Goal: Transaction & Acquisition: Book appointment/travel/reservation

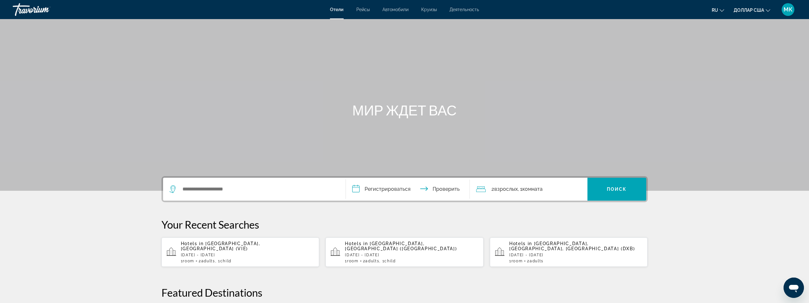
click at [751, 66] on div "Основное содержание" at bounding box center [404, 95] width 809 height 191
click at [337, 194] on div "Виджет поиска" at bounding box center [254, 189] width 170 height 23
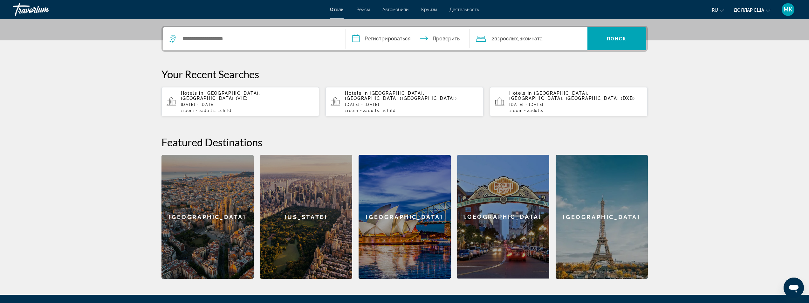
scroll to position [155, 0]
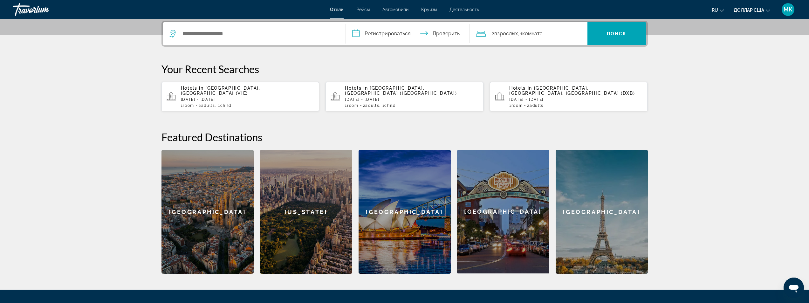
click at [239, 103] on div "1 Room rooms 2 Adult Adults , 1 Child Children" at bounding box center [247, 105] width 133 height 4
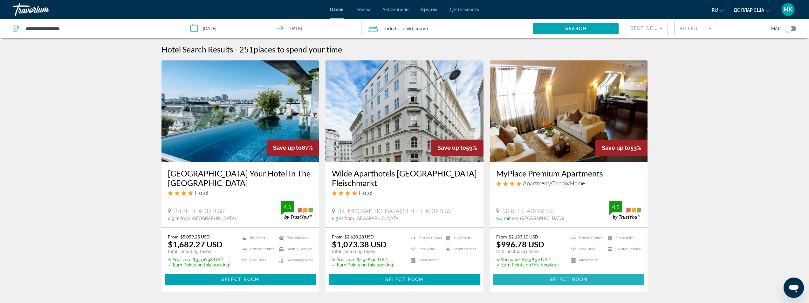
click at [555, 279] on span "Select Room" at bounding box center [569, 279] width 38 height 5
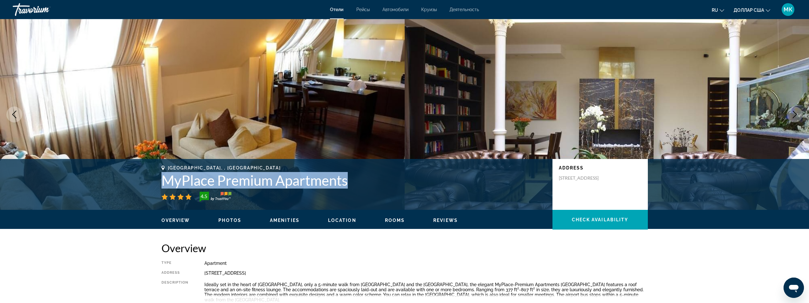
drag, startPoint x: 351, startPoint y: 181, endPoint x: 164, endPoint y: 182, distance: 186.9
click at [164, 182] on h1 "MyPlace Premium Apartments" at bounding box center [353, 180] width 385 height 17
copy h1 "MyPlace Premium Apartments"
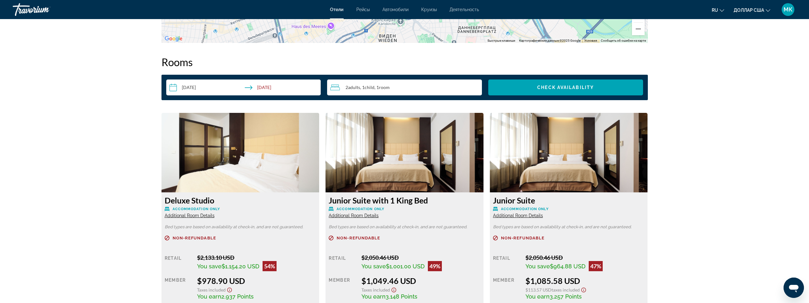
scroll to position [858, 0]
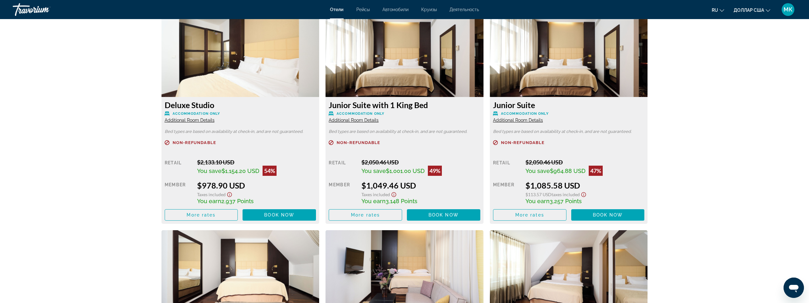
click at [353, 118] on span "Additional Room Details" at bounding box center [354, 120] width 50 height 5
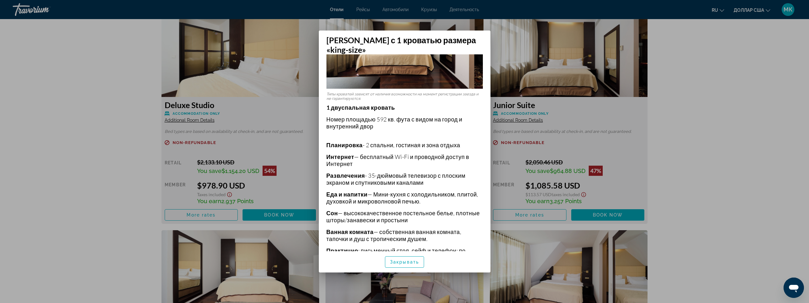
scroll to position [95, 0]
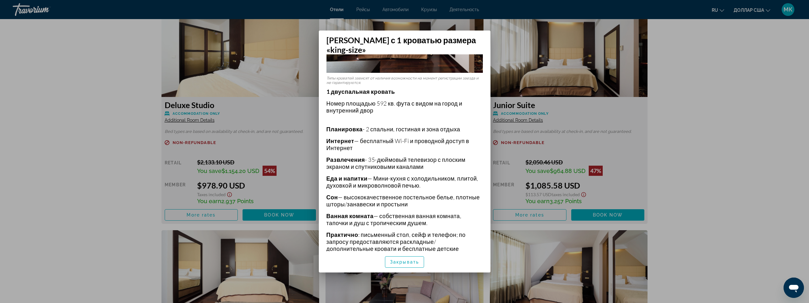
click at [93, 195] on div at bounding box center [404, 151] width 809 height 303
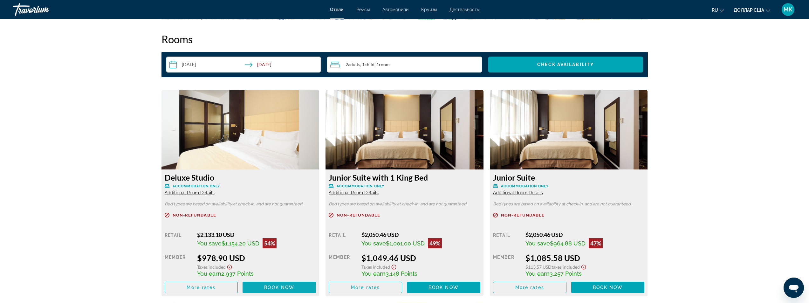
scroll to position [763, 0]
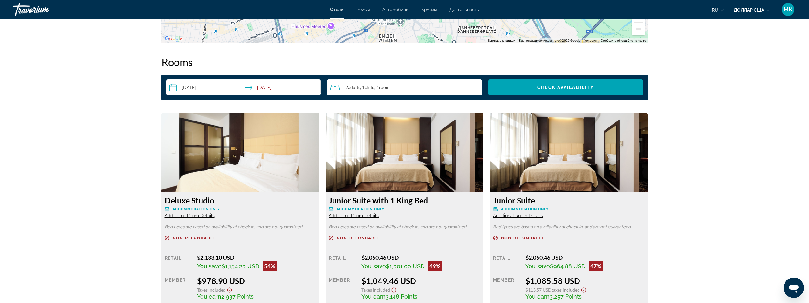
click at [183, 213] on span "Additional Room Details" at bounding box center [190, 215] width 50 height 5
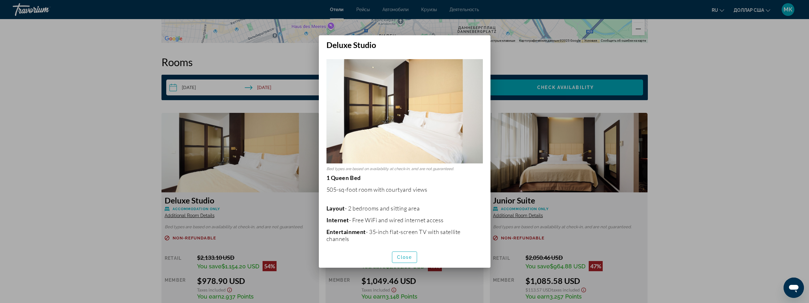
scroll to position [0, 0]
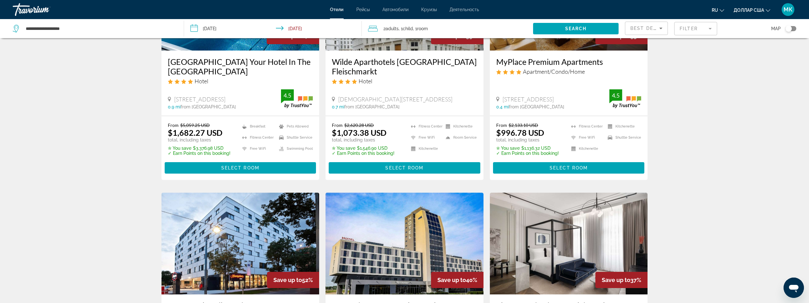
scroll to position [95, 0]
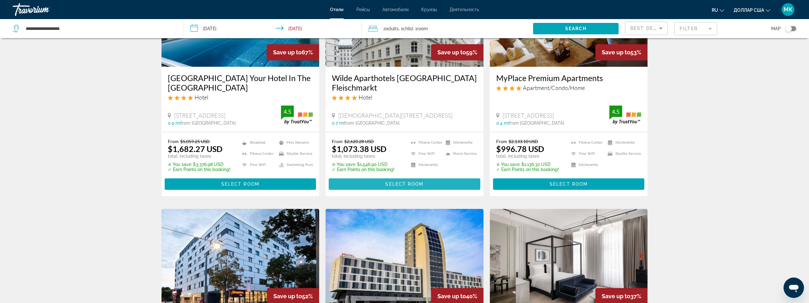
click at [395, 181] on span "Основное содержание" at bounding box center [405, 183] width 152 height 15
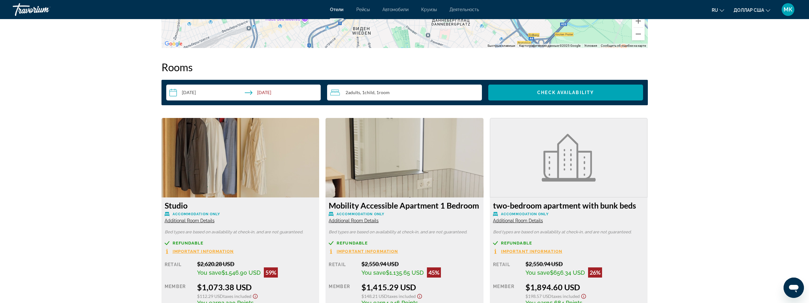
scroll to position [858, 0]
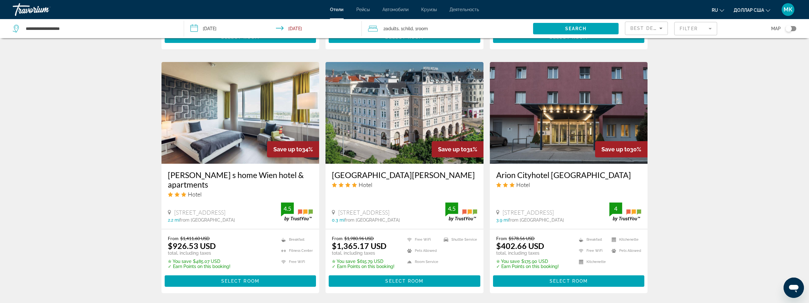
scroll to position [572, 0]
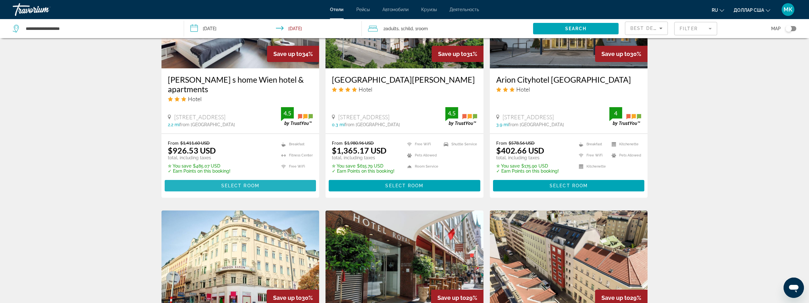
click at [218, 178] on span "Основное содержание" at bounding box center [241, 185] width 152 height 15
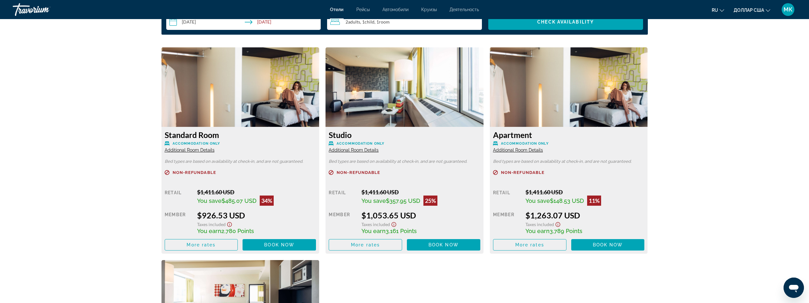
scroll to position [858, 0]
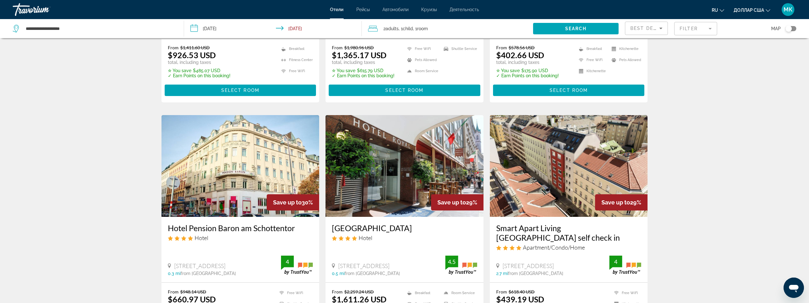
scroll to position [763, 0]
